Goal: Book appointment/travel/reservation

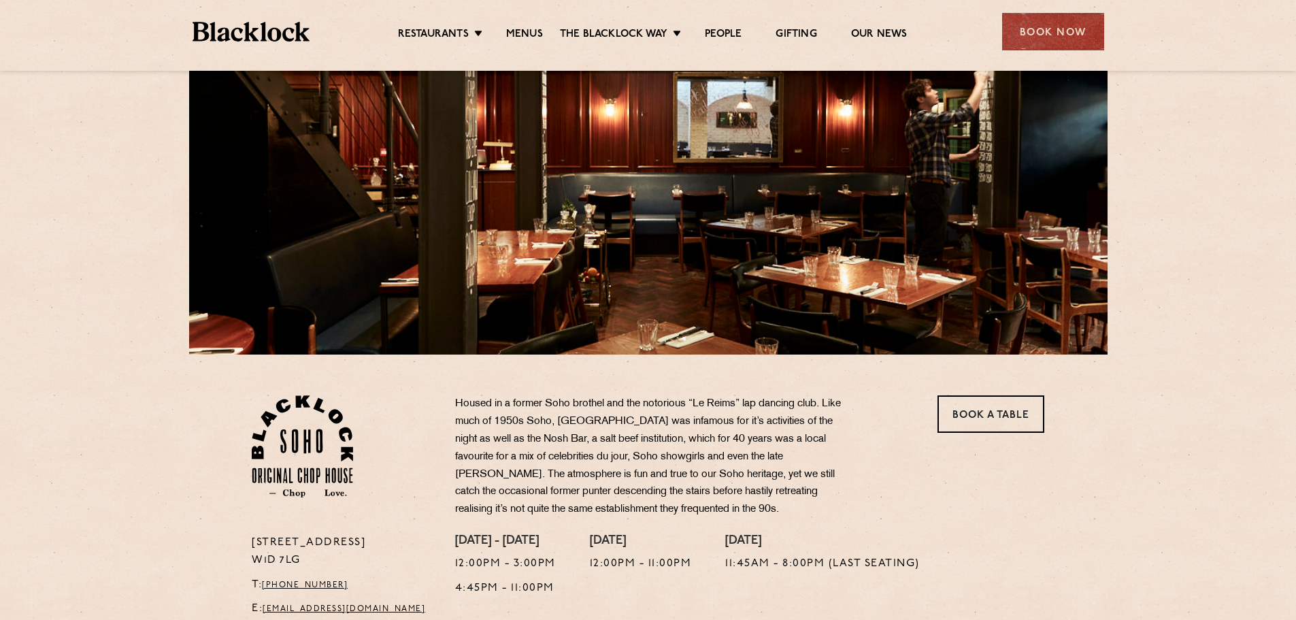
scroll to position [136, 0]
click at [999, 409] on link "Book a Table" at bounding box center [990, 413] width 107 height 37
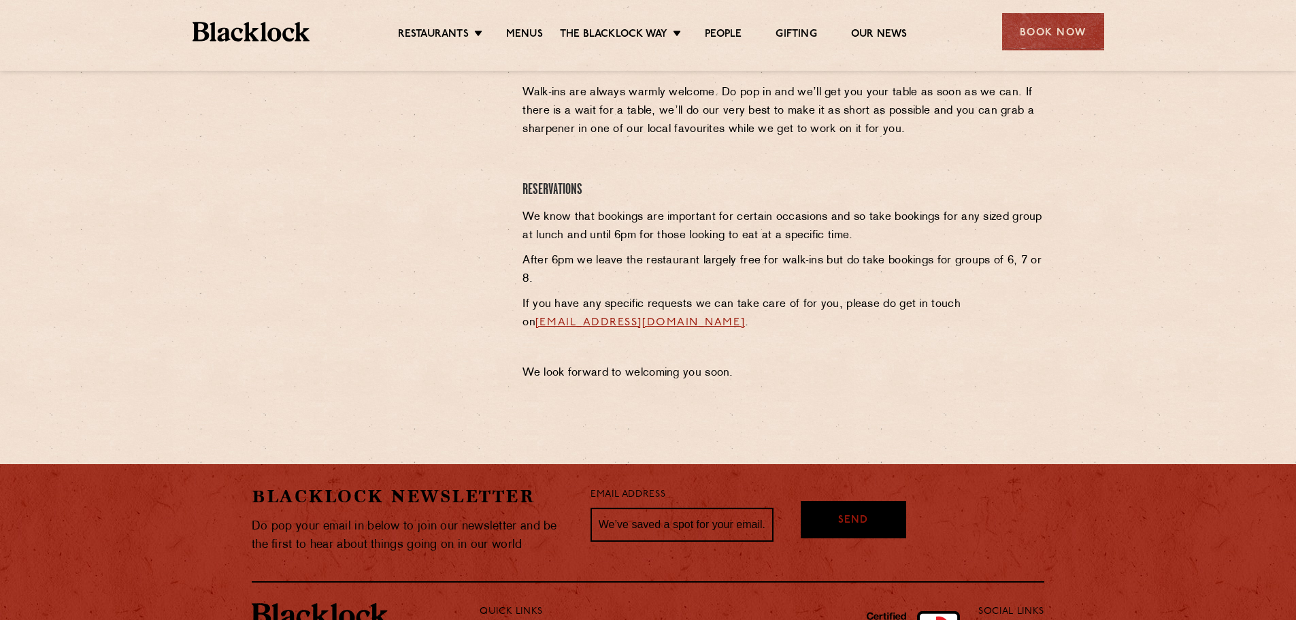
scroll to position [544, 0]
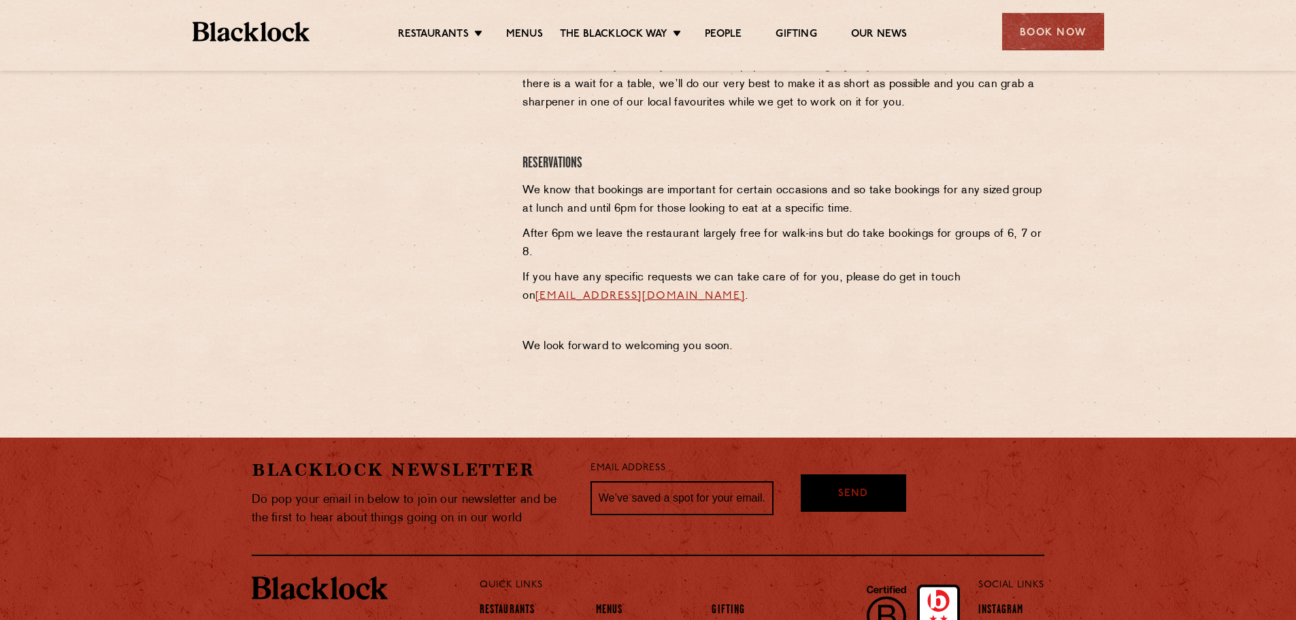
click at [608, 292] on link "[EMAIL_ADDRESS][DOMAIN_NAME]" at bounding box center [639, 295] width 209 height 11
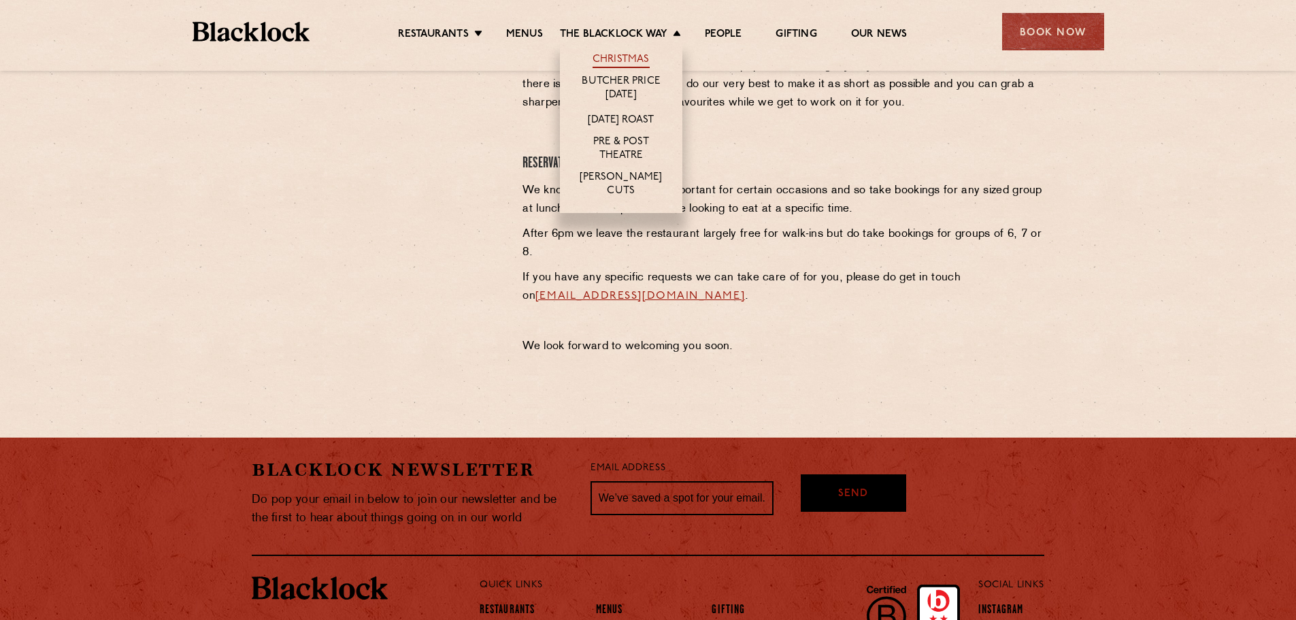
click at [614, 58] on link "Christmas" at bounding box center [620, 60] width 57 height 15
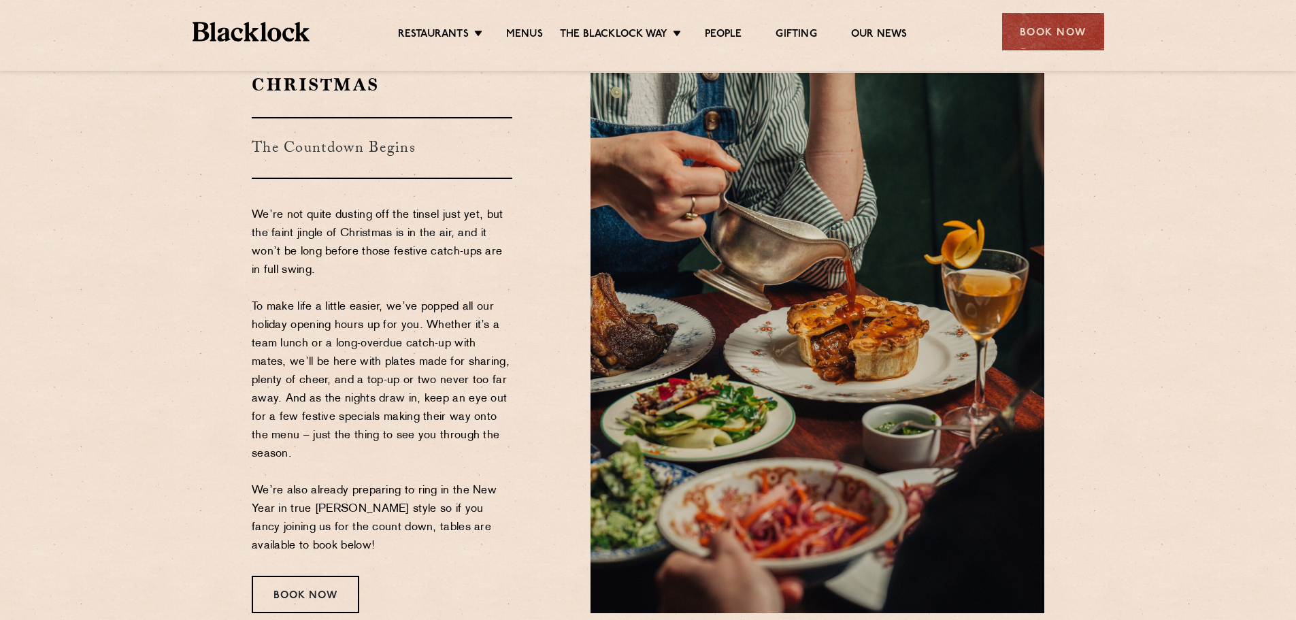
scroll to position [136, 0]
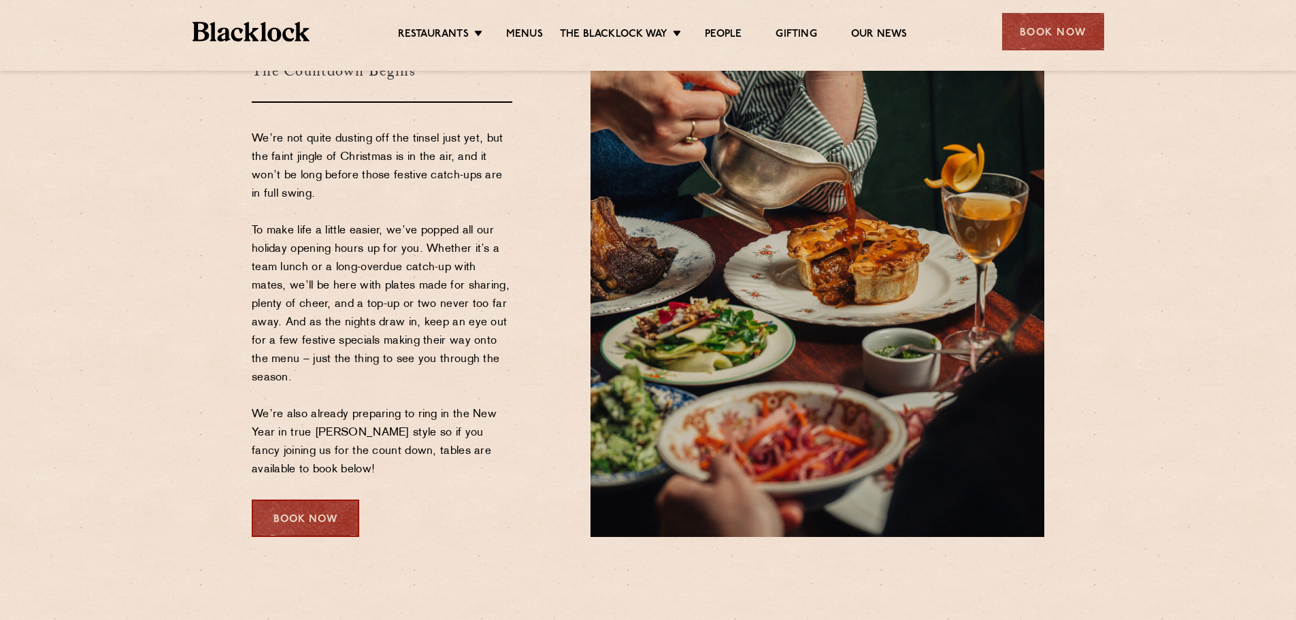
click at [324, 505] on div "Book Now" at bounding box center [305, 517] width 107 height 37
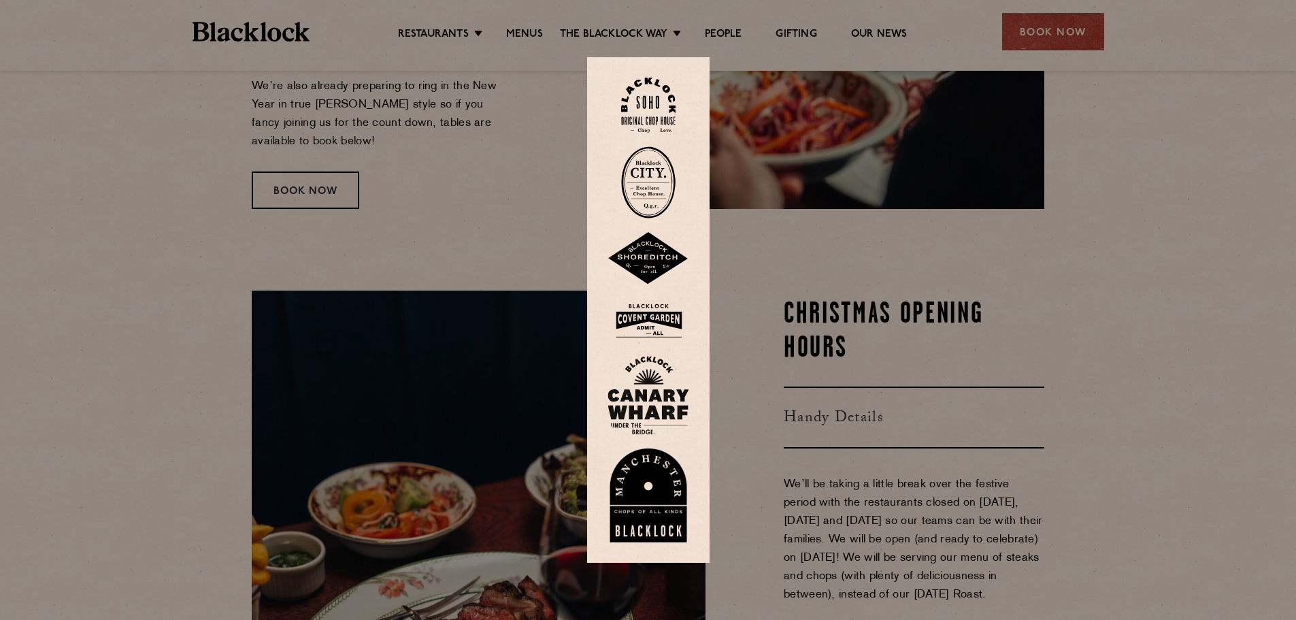
scroll to position [476, 0]
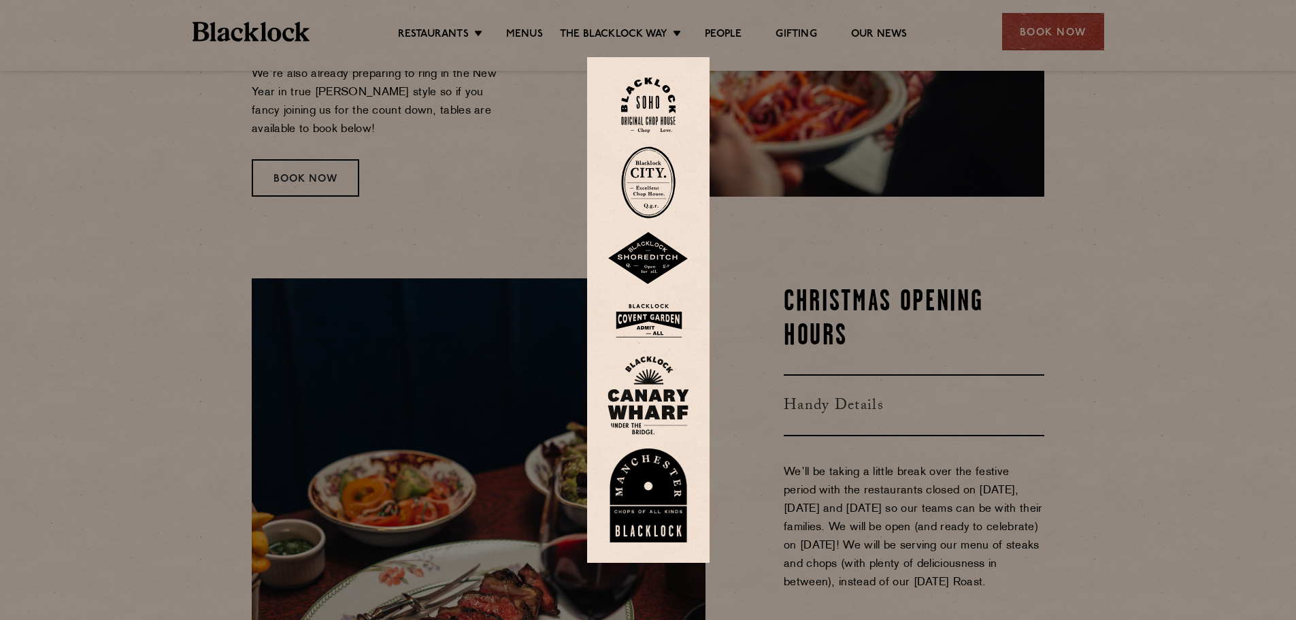
click at [648, 98] on img at bounding box center [648, 105] width 54 height 55
